Goal: Find specific page/section: Find specific page/section

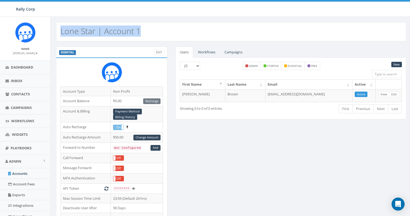
drag, startPoint x: 149, startPoint y: 32, endPoint x: 58, endPoint y: 29, distance: 90.3
click at [58, 29] on div "Lone Star | Account 1" at bounding box center [231, 31] width 350 height 19
copy h2 "Lone Star | Account 1"
drag, startPoint x: 144, startPoint y: 28, endPoint x: 62, endPoint y: 28, distance: 82.1
click at [62, 28] on div "Lone Star | Account 2" at bounding box center [231, 31] width 350 height 19
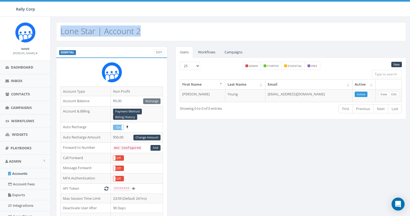
copy h2 "Lone Star | Account 2"
